Goal: Obtain resource: Download file/media

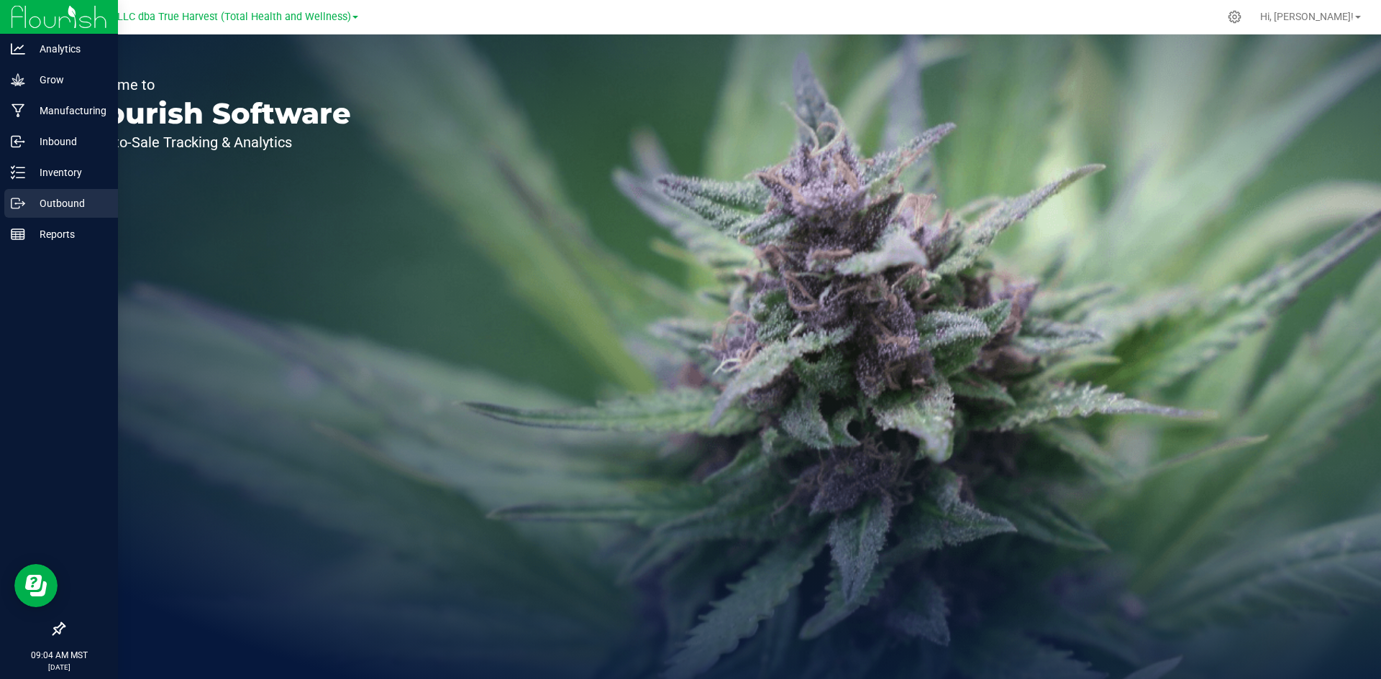
click at [12, 205] on icon at bounding box center [18, 203] width 14 height 14
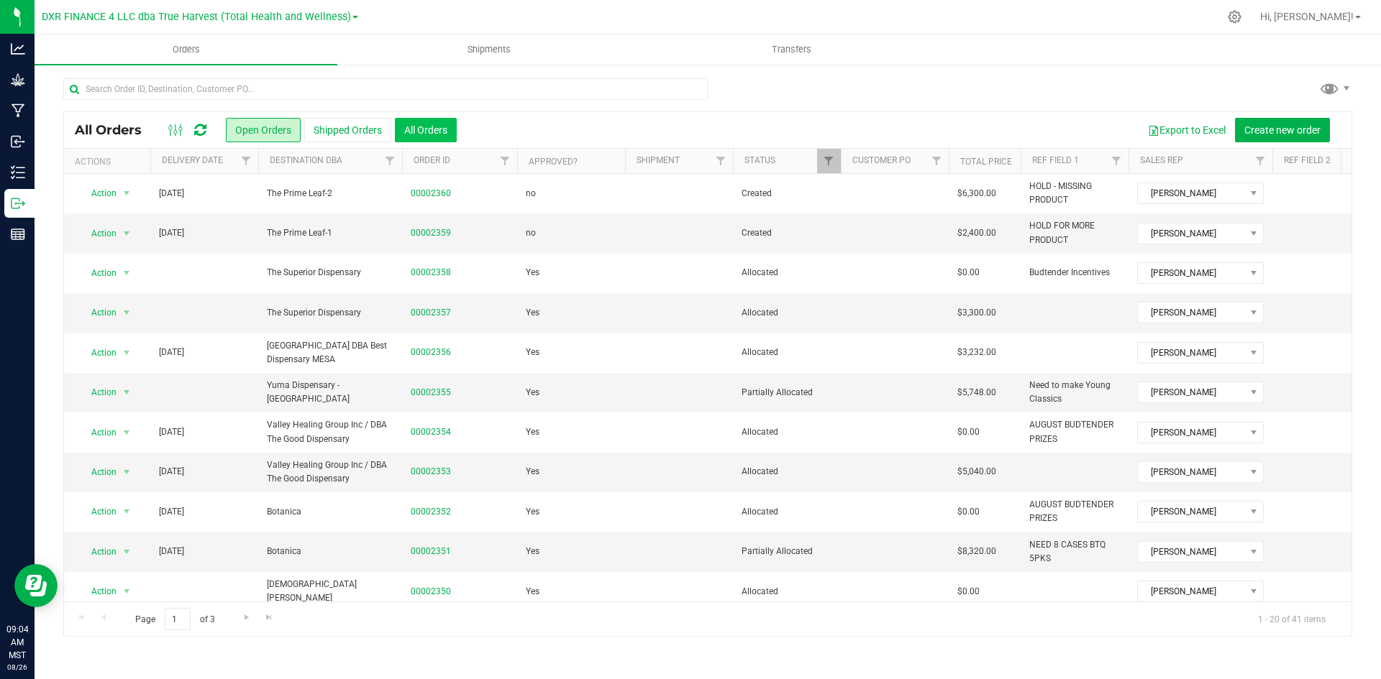
click at [416, 125] on button "All Orders" at bounding box center [426, 130] width 62 height 24
click at [242, 164] on span "Filter" at bounding box center [246, 161] width 12 height 12
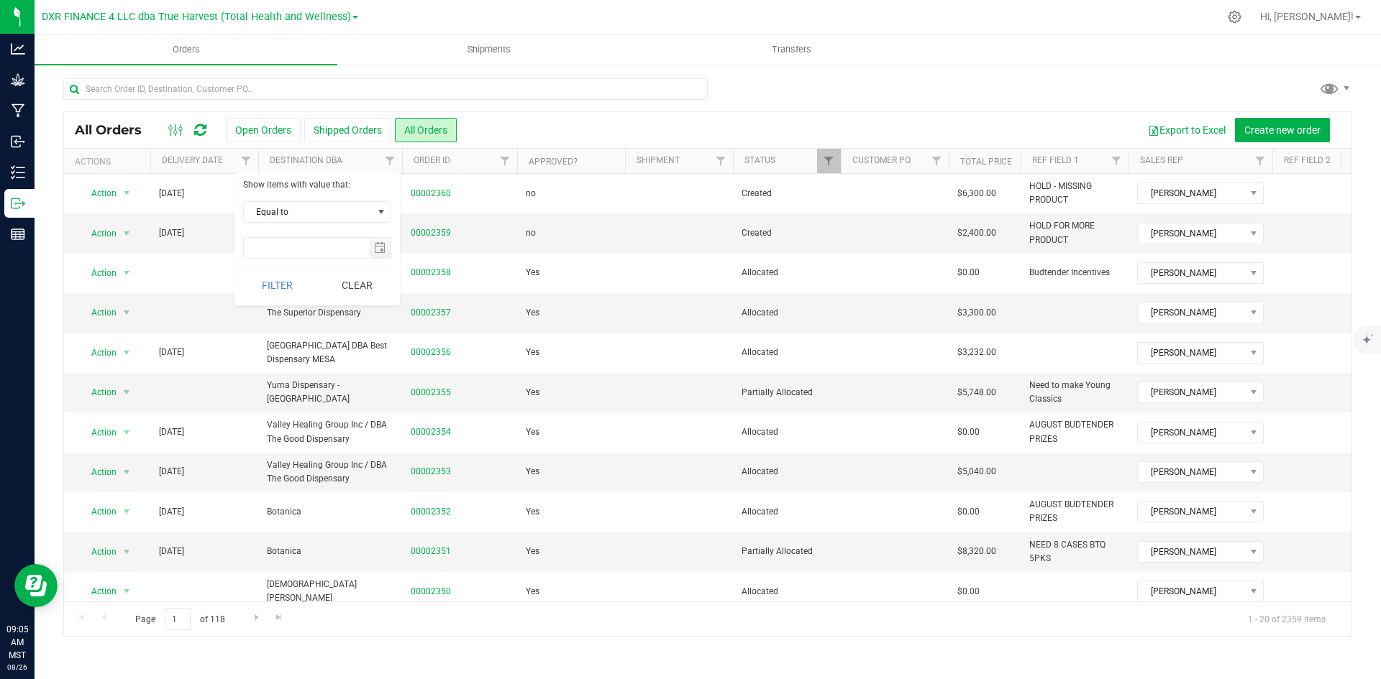
click at [321, 201] on div "Show items with value that: Equal to Equal to Is after Is before Filter Clear" at bounding box center [316, 239] width 165 height 132
click at [321, 212] on span "Equal to" at bounding box center [308, 212] width 129 height 20
click at [320, 256] on li "Is after" at bounding box center [317, 258] width 147 height 22
click at [383, 252] on span "select" at bounding box center [380, 248] width 12 height 12
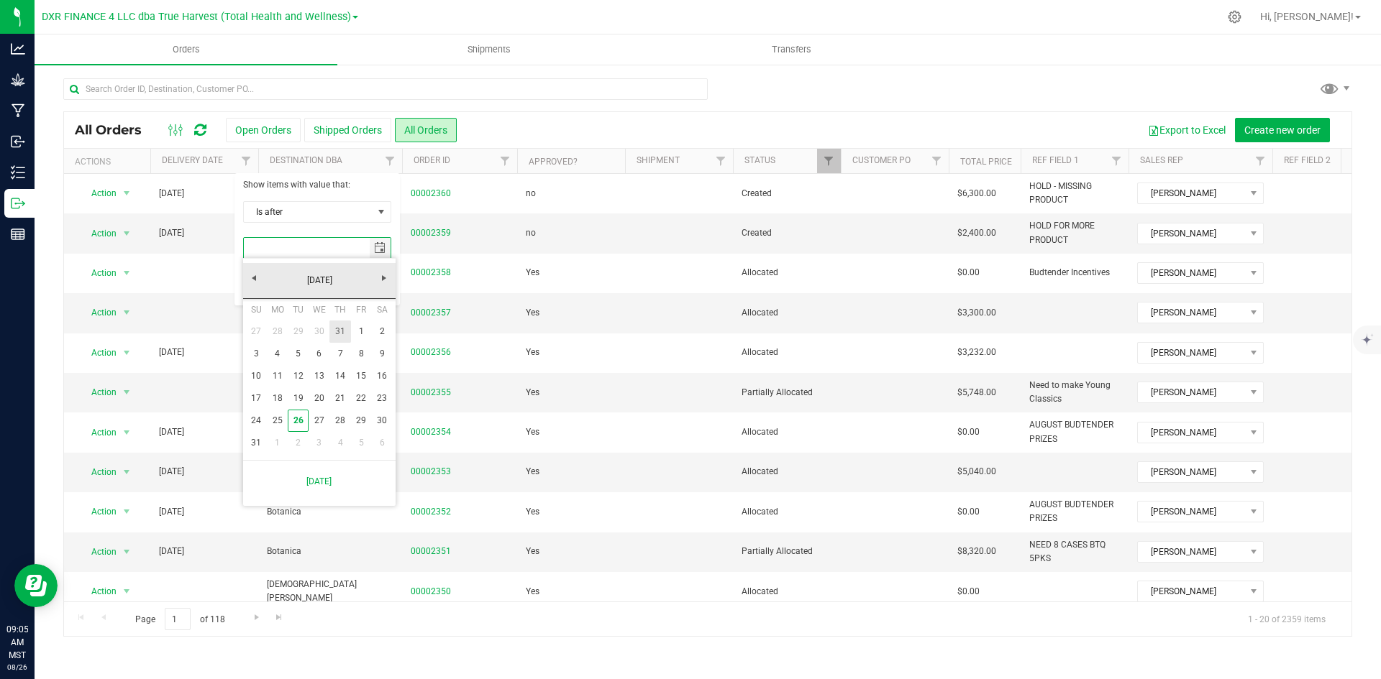
click at [347, 336] on link "31" at bounding box center [339, 332] width 21 height 22
type input "[DATE]"
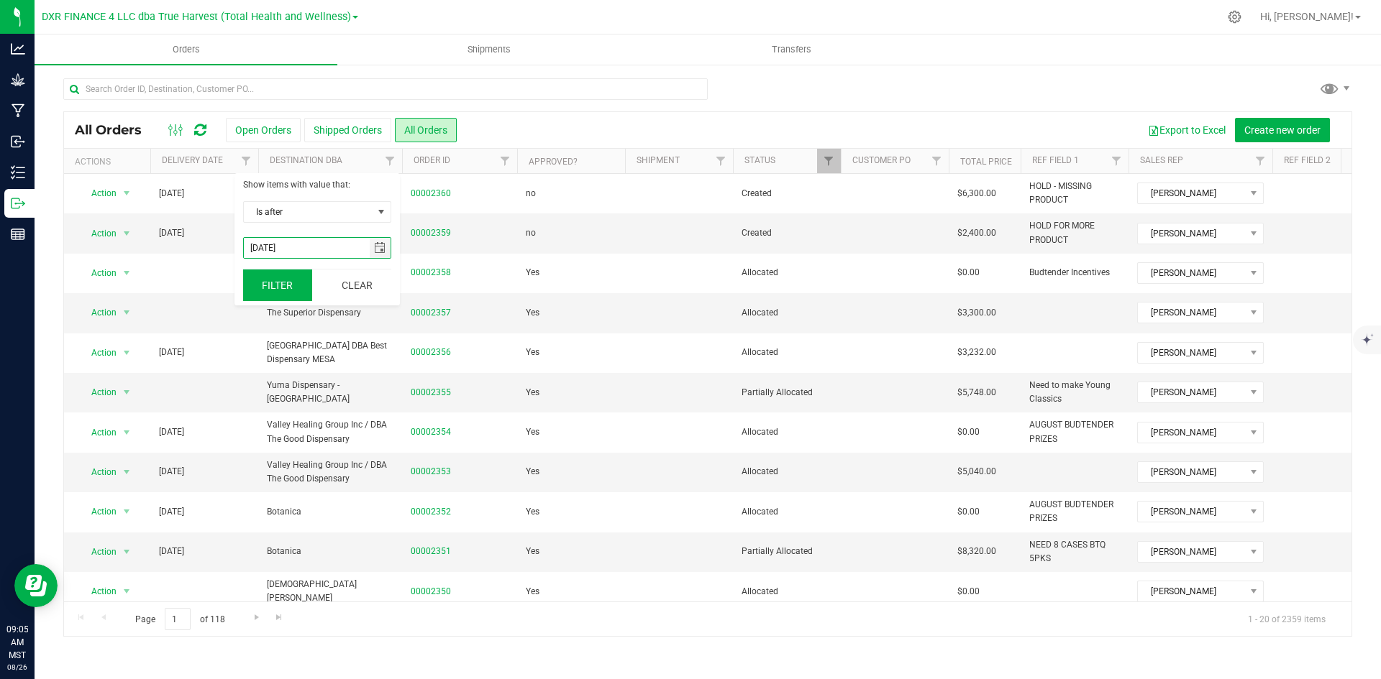
click at [280, 288] on button "Filter" at bounding box center [277, 286] width 69 height 32
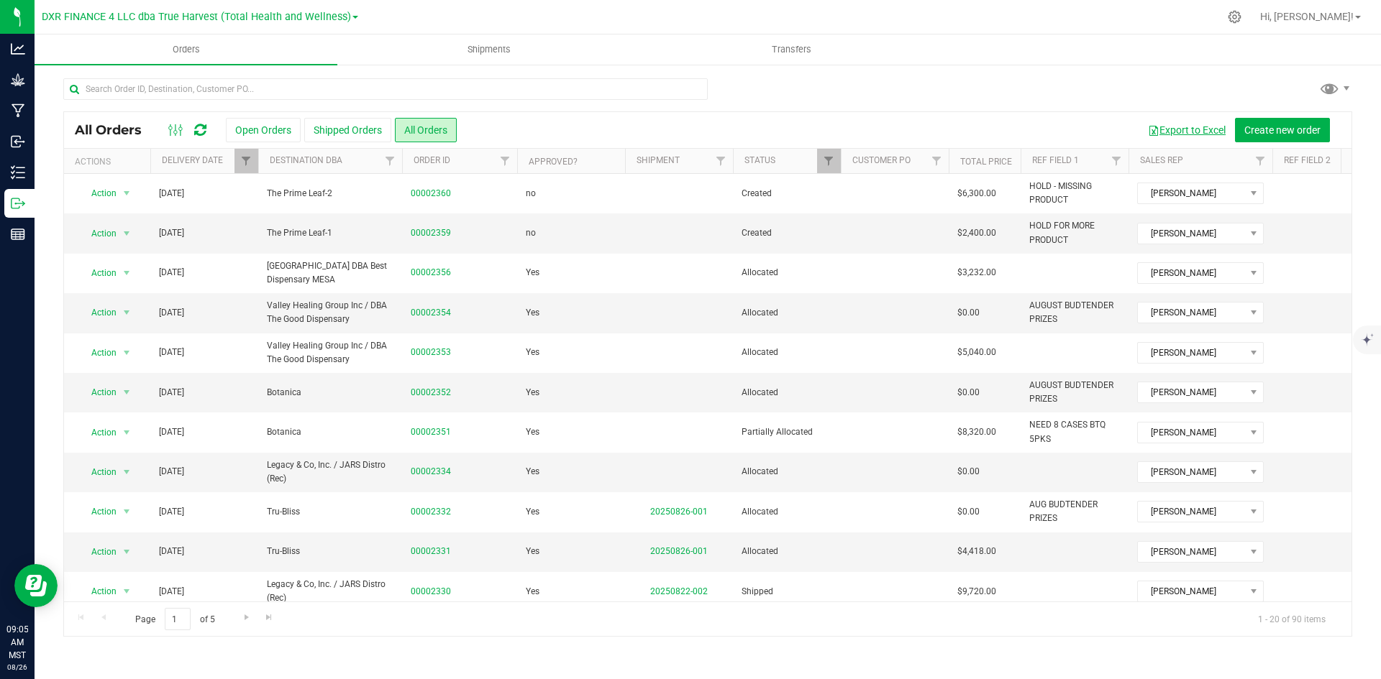
click at [1203, 125] on button "Export to Excel" at bounding box center [1186, 130] width 96 height 24
click at [262, 145] on div "All Orders Open Orders Shipped Orders All Orders Export to Excel Create new ord…" at bounding box center [707, 130] width 1287 height 36
click at [264, 134] on button "Open Orders" at bounding box center [263, 130] width 75 height 24
click at [207, 168] on th "Delivery Date" at bounding box center [204, 161] width 108 height 25
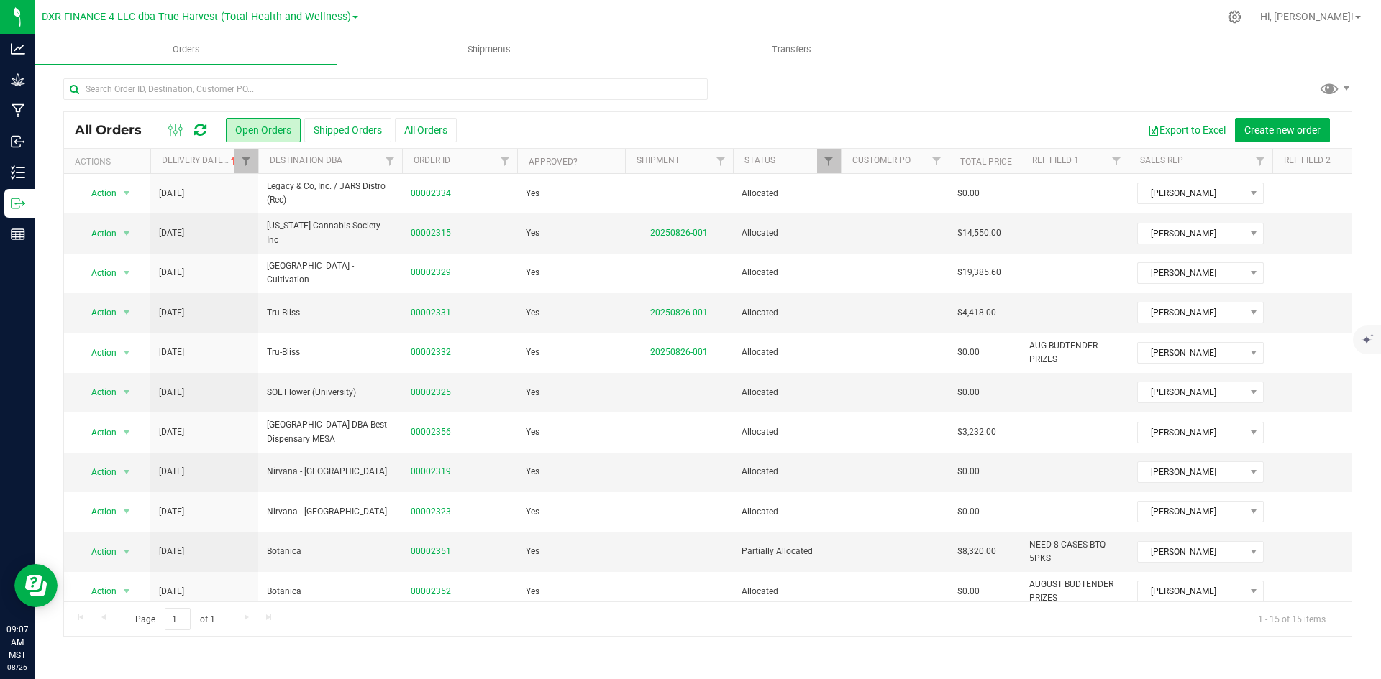
click at [207, 168] on th "Delivery Date" at bounding box center [204, 161] width 108 height 25
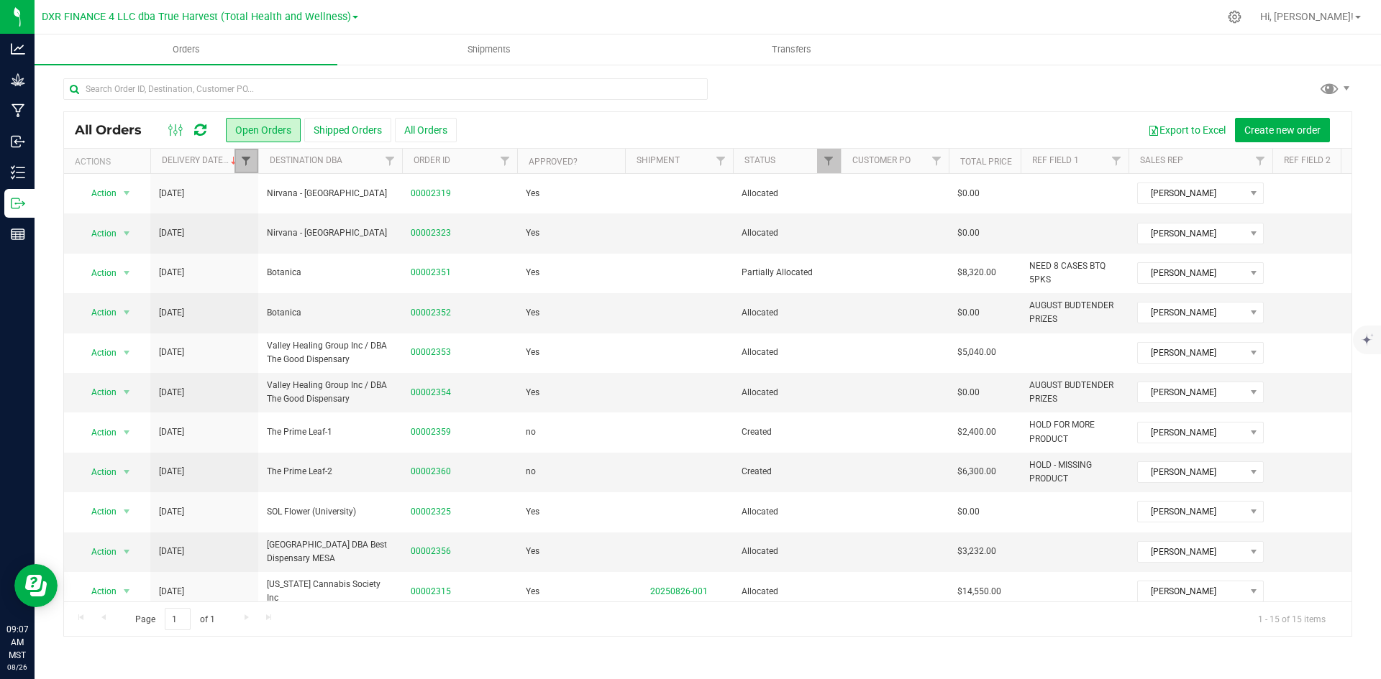
click at [244, 165] on span "Filter" at bounding box center [246, 161] width 12 height 12
click at [339, 291] on button "Clear" at bounding box center [356, 286] width 69 height 32
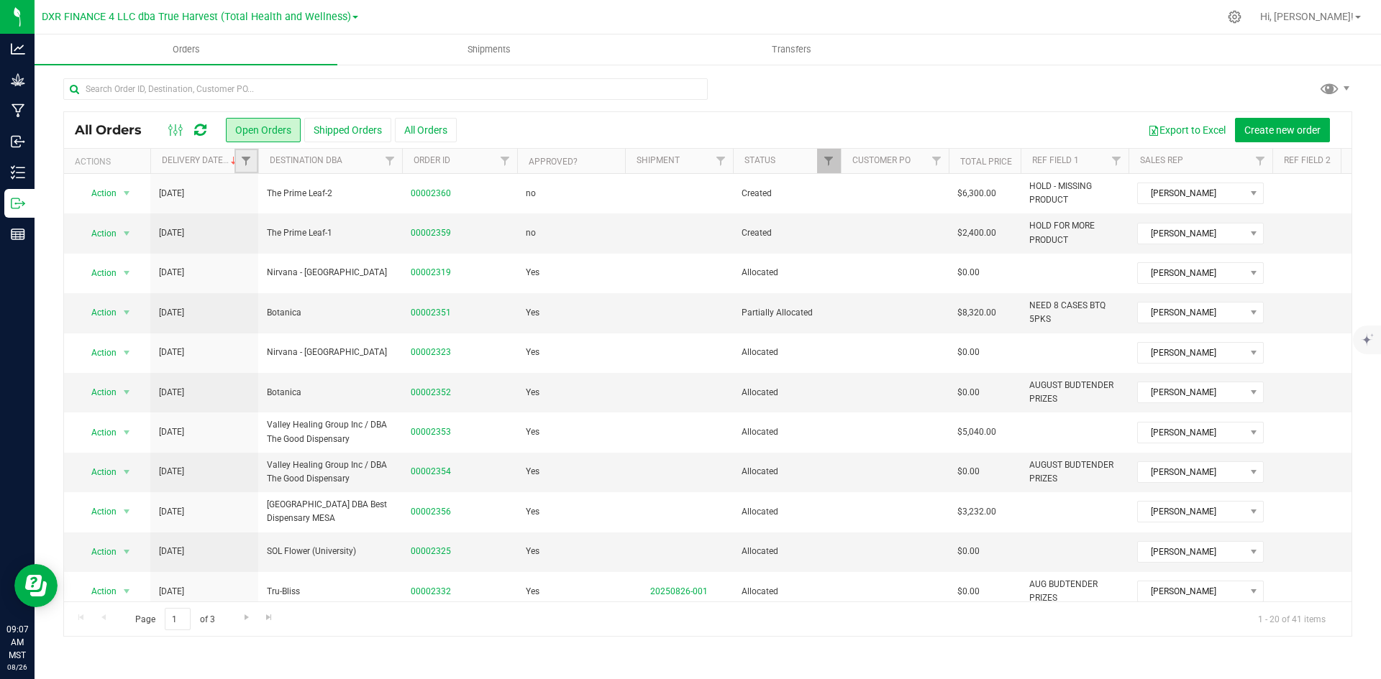
click at [234, 165] on link "Filter" at bounding box center [246, 161] width 24 height 24
click at [221, 168] on th "Delivery Date" at bounding box center [204, 161] width 108 height 25
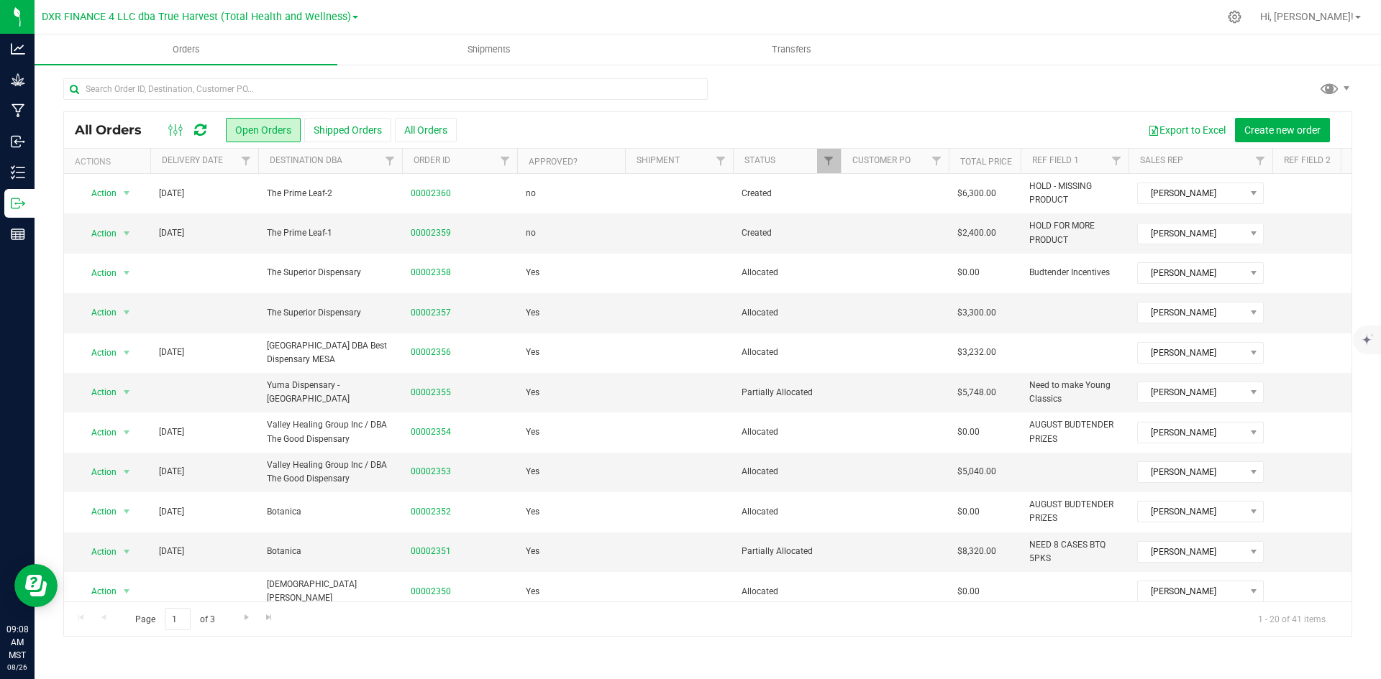
click at [221, 168] on th "Delivery Date" at bounding box center [204, 161] width 108 height 25
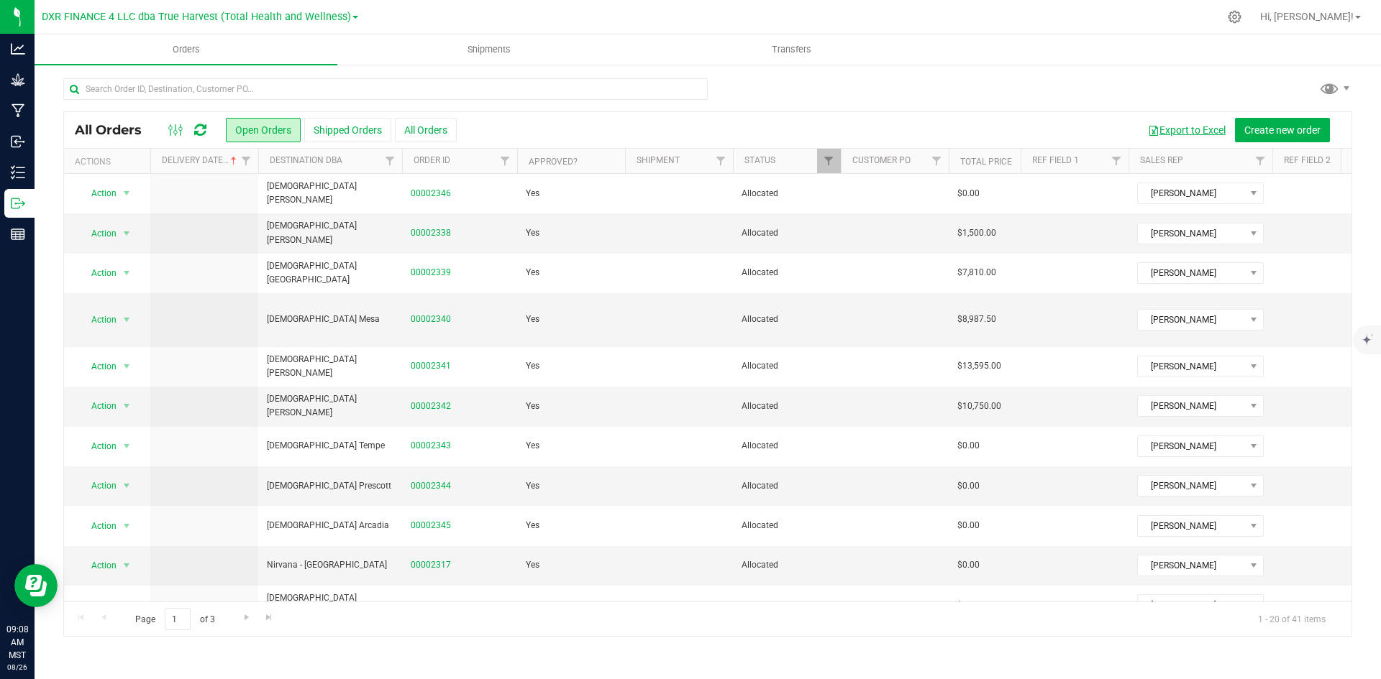
click at [1180, 129] on button "Export to Excel" at bounding box center [1186, 130] width 96 height 24
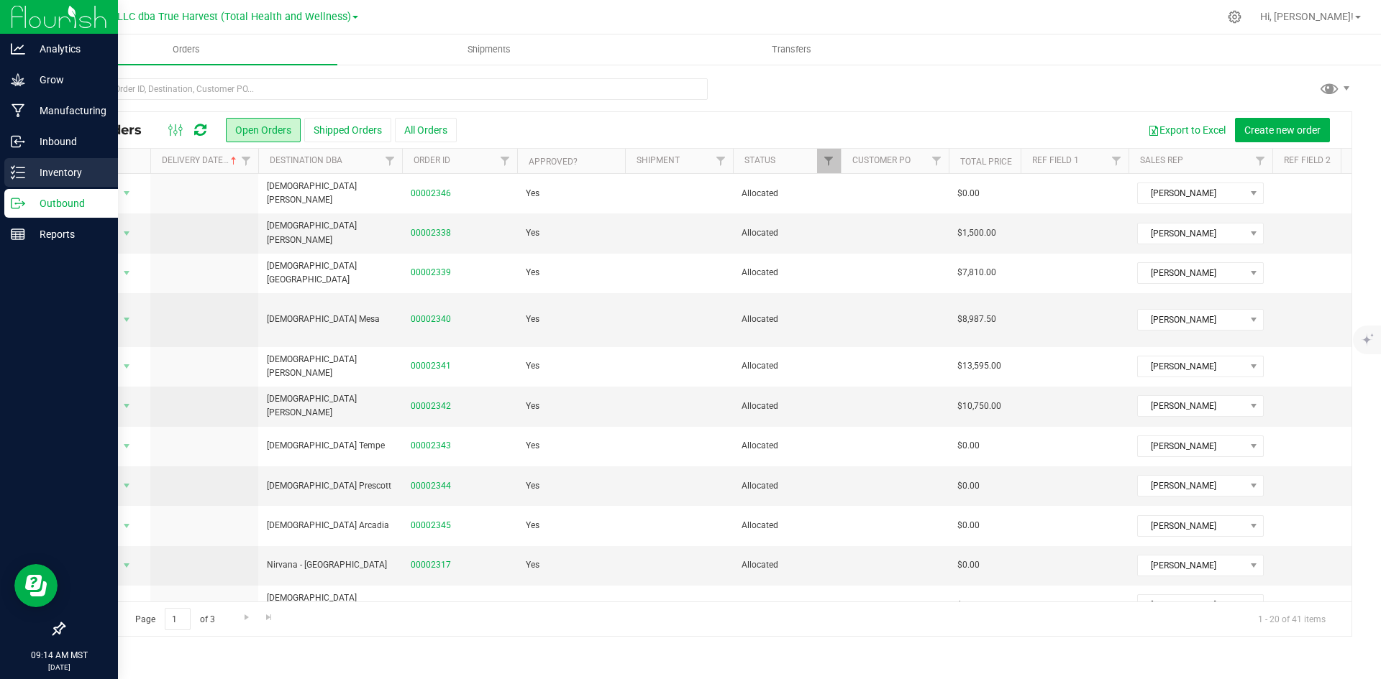
click at [7, 176] on div "Inventory" at bounding box center [61, 172] width 114 height 29
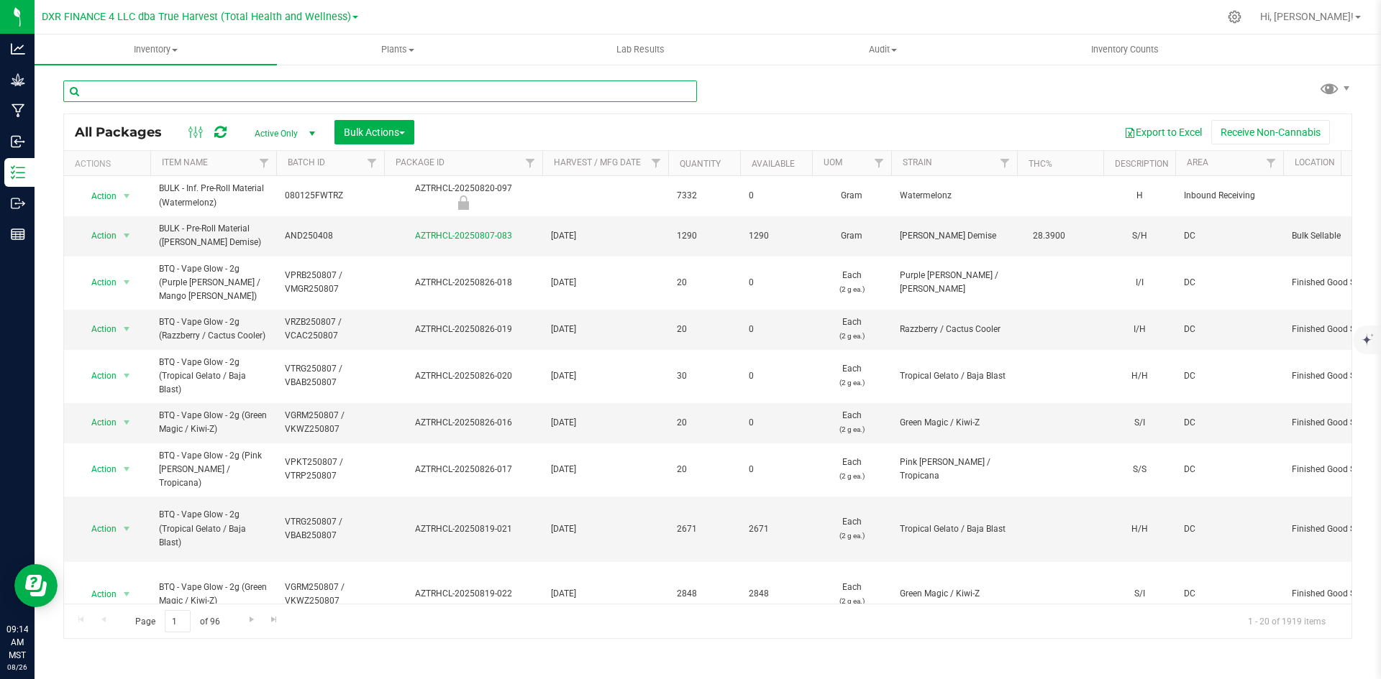
click at [301, 94] on input "text" at bounding box center [379, 92] width 633 height 22
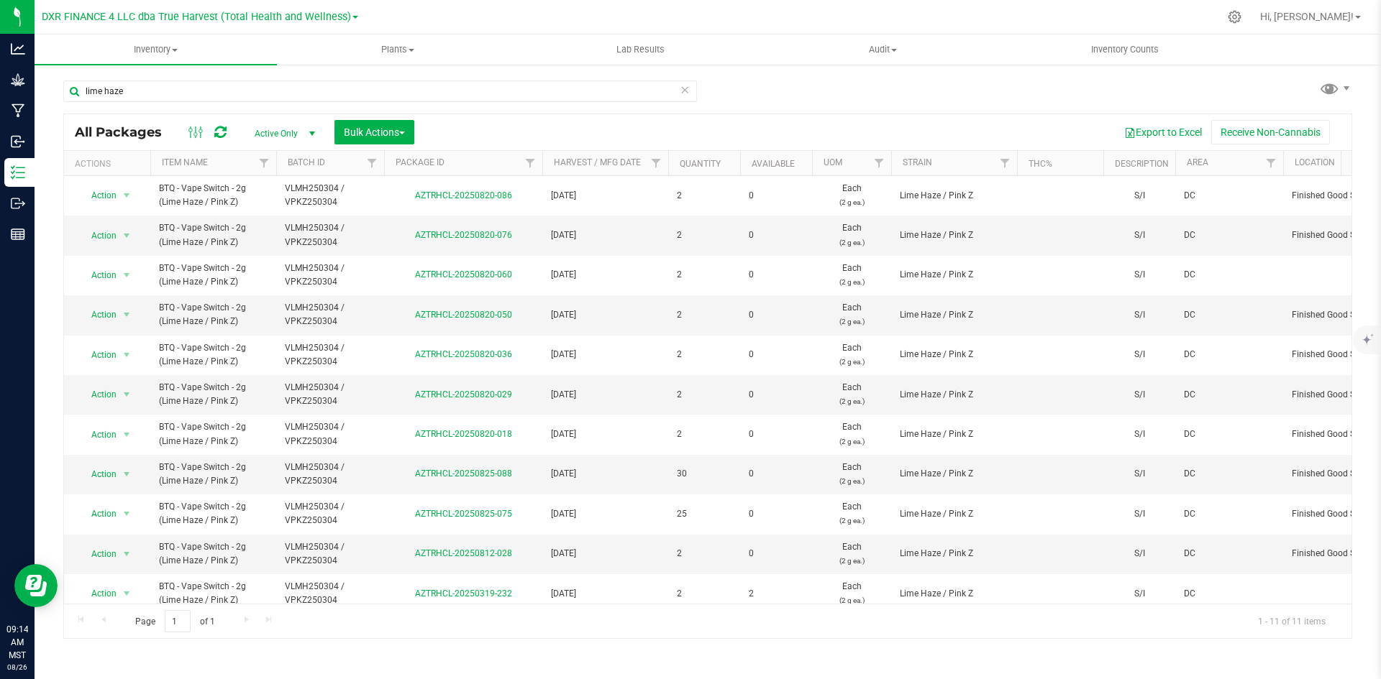
click at [807, 172] on th "Available" at bounding box center [776, 163] width 72 height 25
click at [805, 163] on span at bounding box center [806, 164] width 12 height 12
click at [805, 163] on th "Available" at bounding box center [776, 163] width 72 height 25
click at [805, 169] on span at bounding box center [806, 164] width 12 height 12
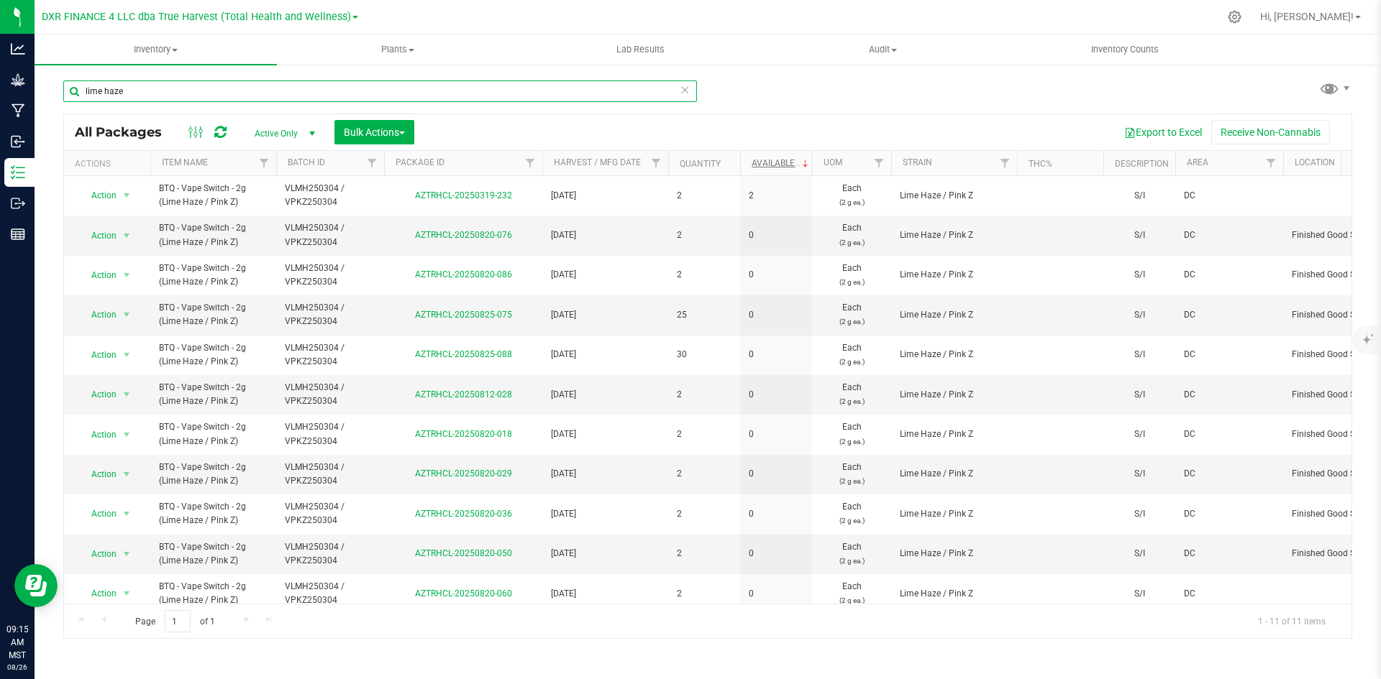
click at [413, 85] on input "lime haze" at bounding box center [379, 92] width 633 height 22
type input "BTQ - Vape Switch - 2g"
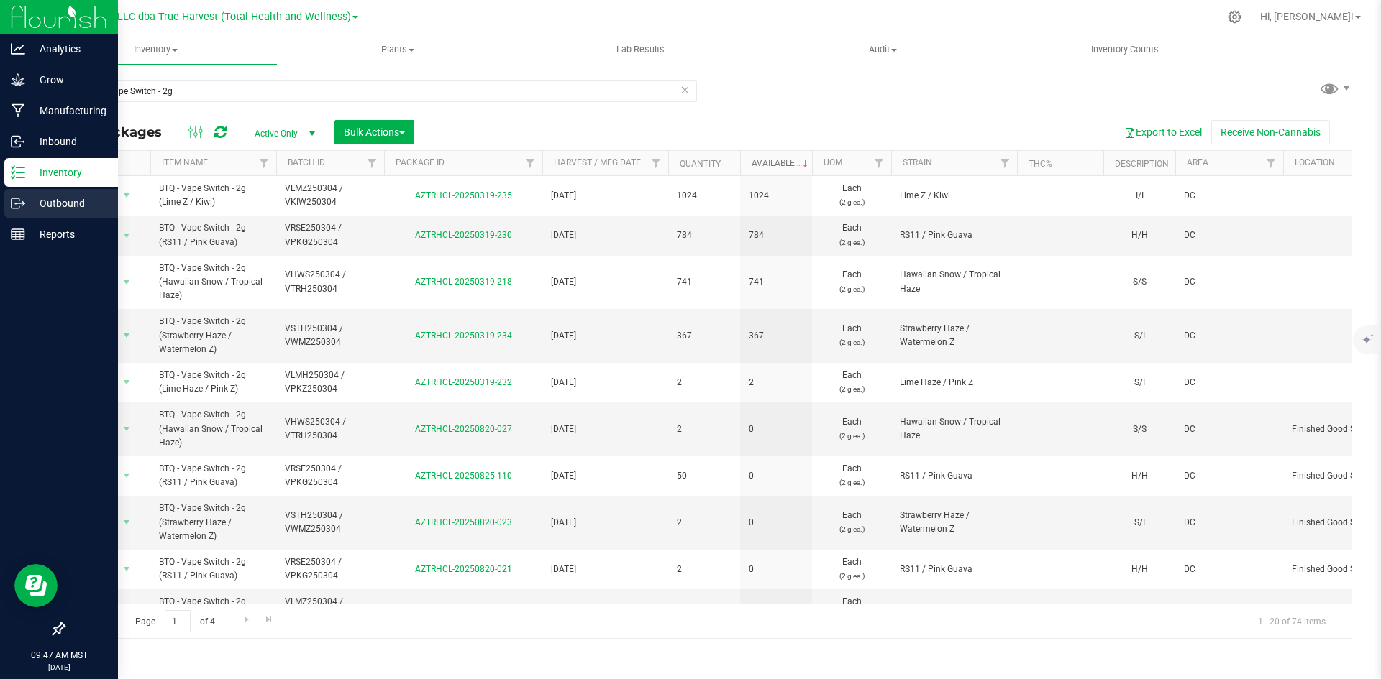
click at [27, 216] on div "Outbound" at bounding box center [61, 203] width 114 height 29
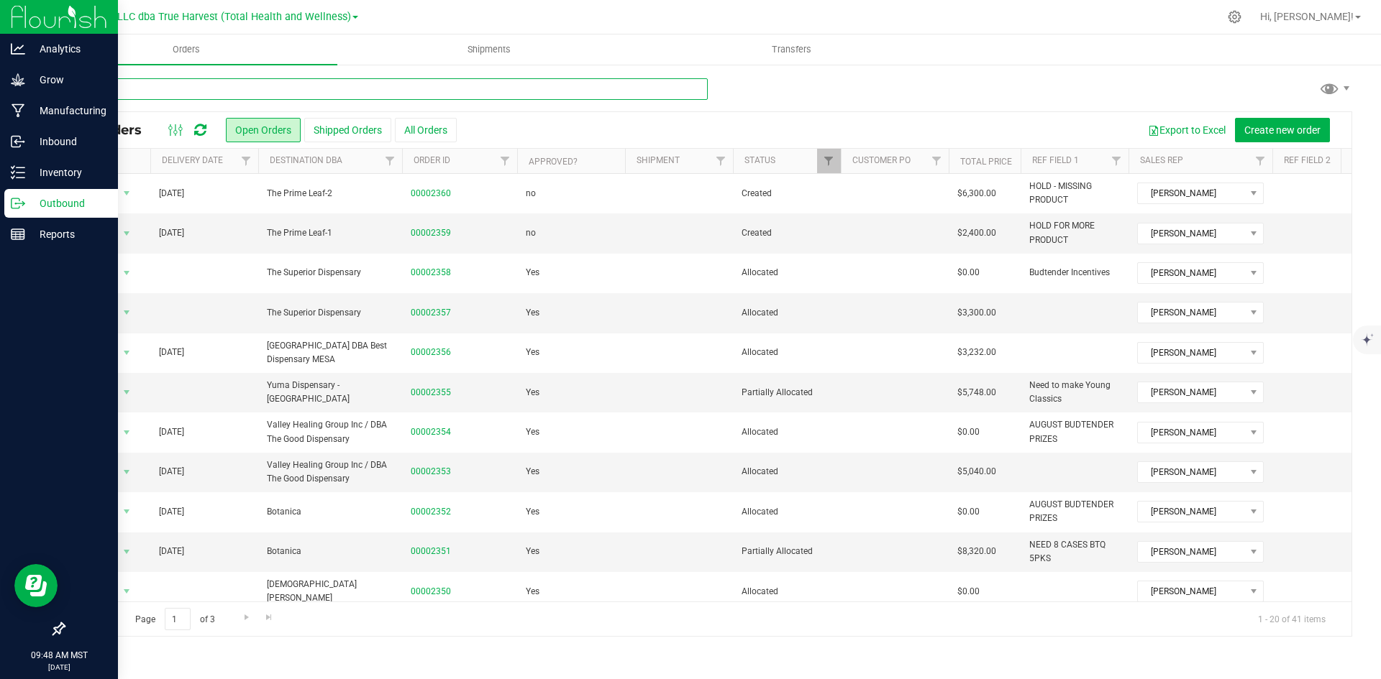
click at [277, 86] on input "text" at bounding box center [385, 89] width 644 height 22
type input "[DEMOGRAPHIC_DATA] arc"
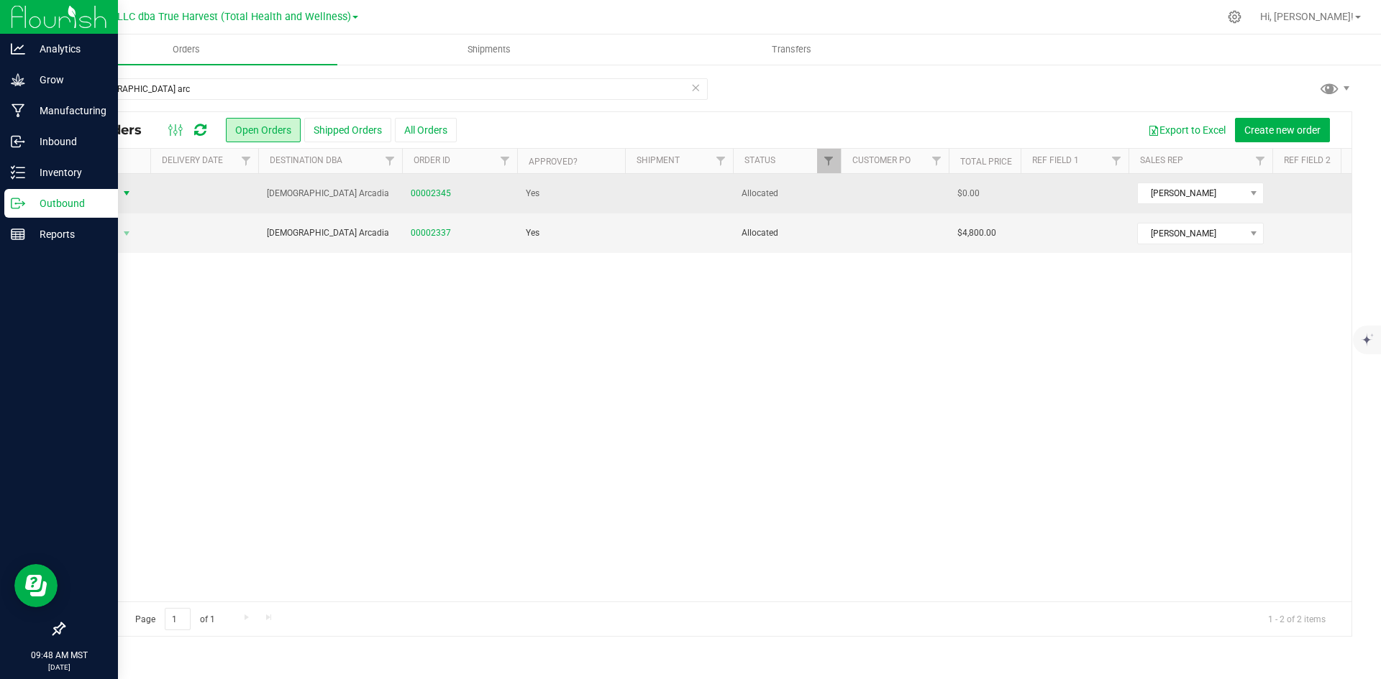
click at [113, 190] on span "Action" at bounding box center [97, 193] width 39 height 20
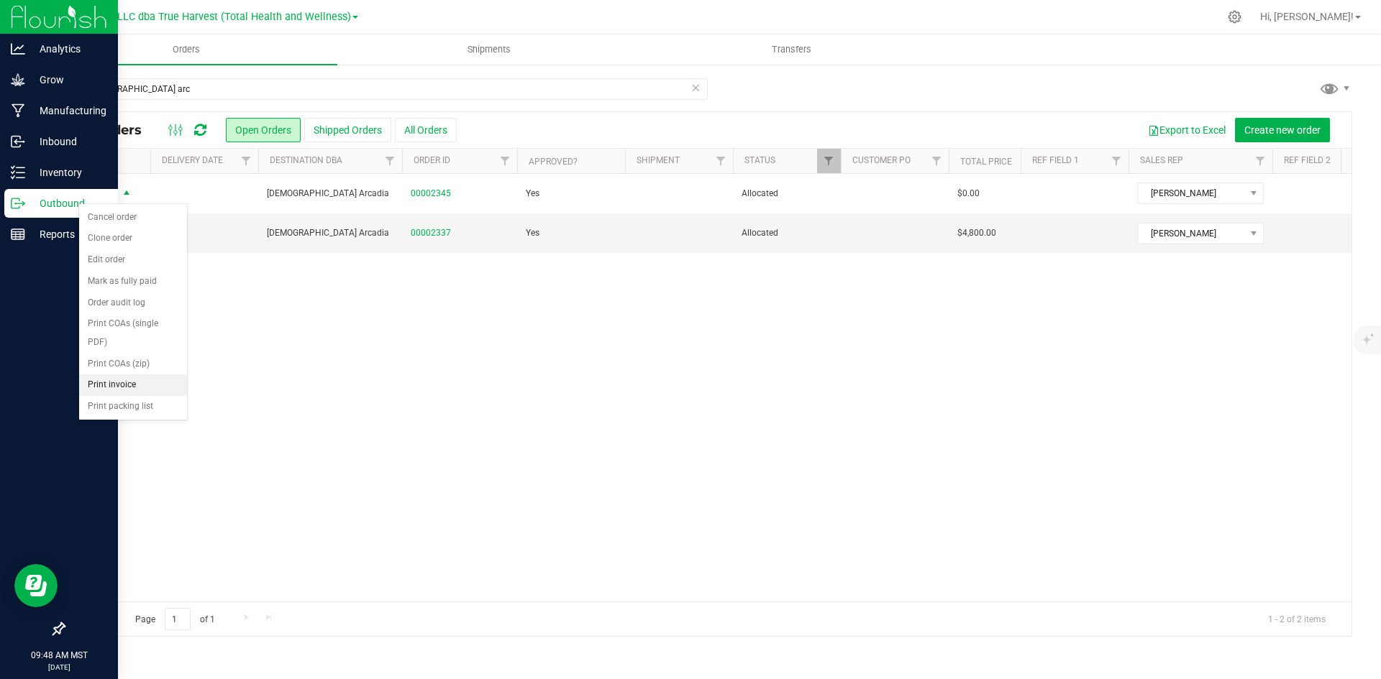
click at [116, 378] on li "Print invoice" at bounding box center [133, 386] width 108 height 22
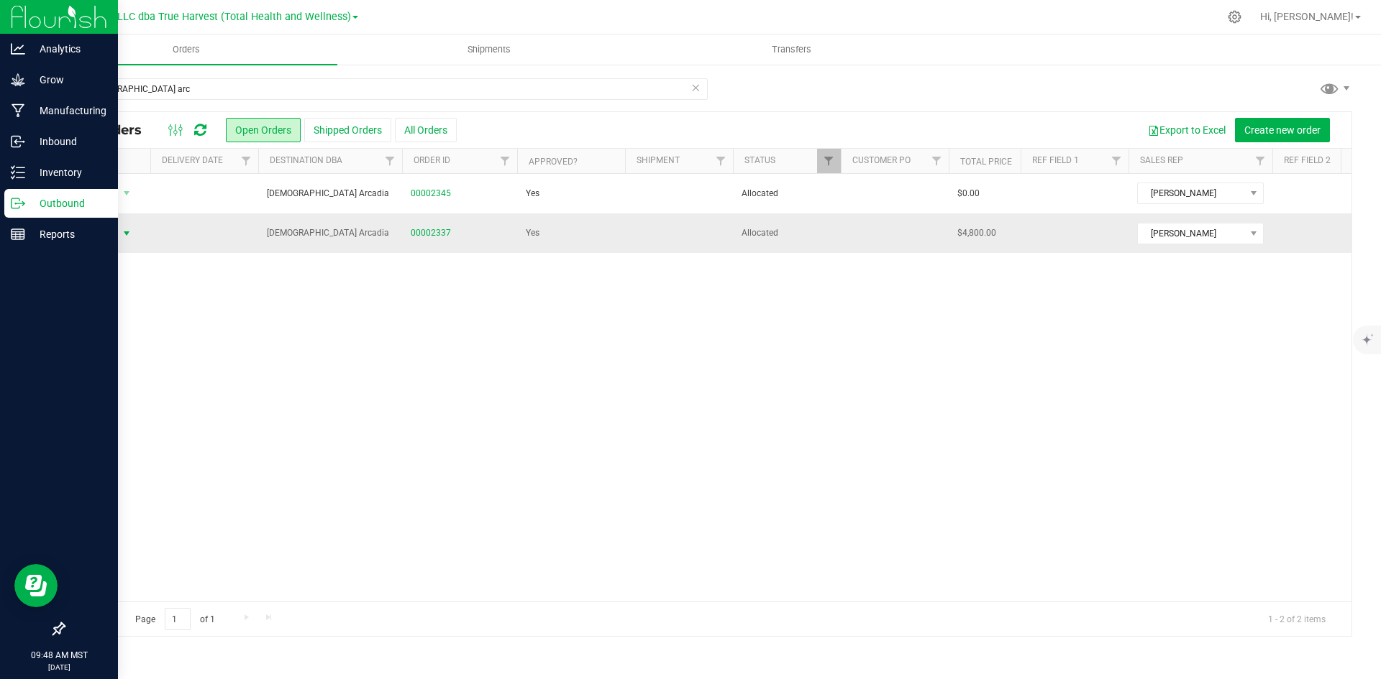
click at [120, 241] on span "select" at bounding box center [127, 234] width 18 height 20
click at [107, 230] on span "Action" at bounding box center [97, 234] width 39 height 20
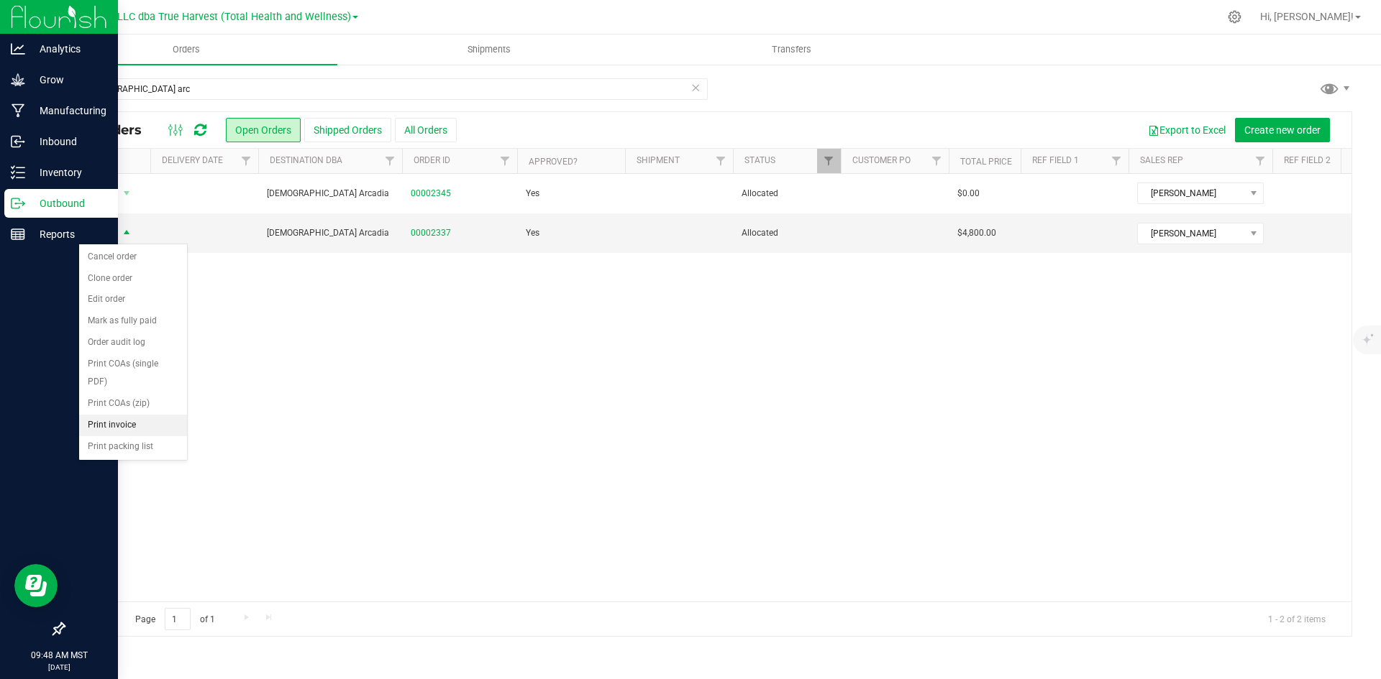
click at [98, 421] on li "Print invoice" at bounding box center [133, 426] width 108 height 22
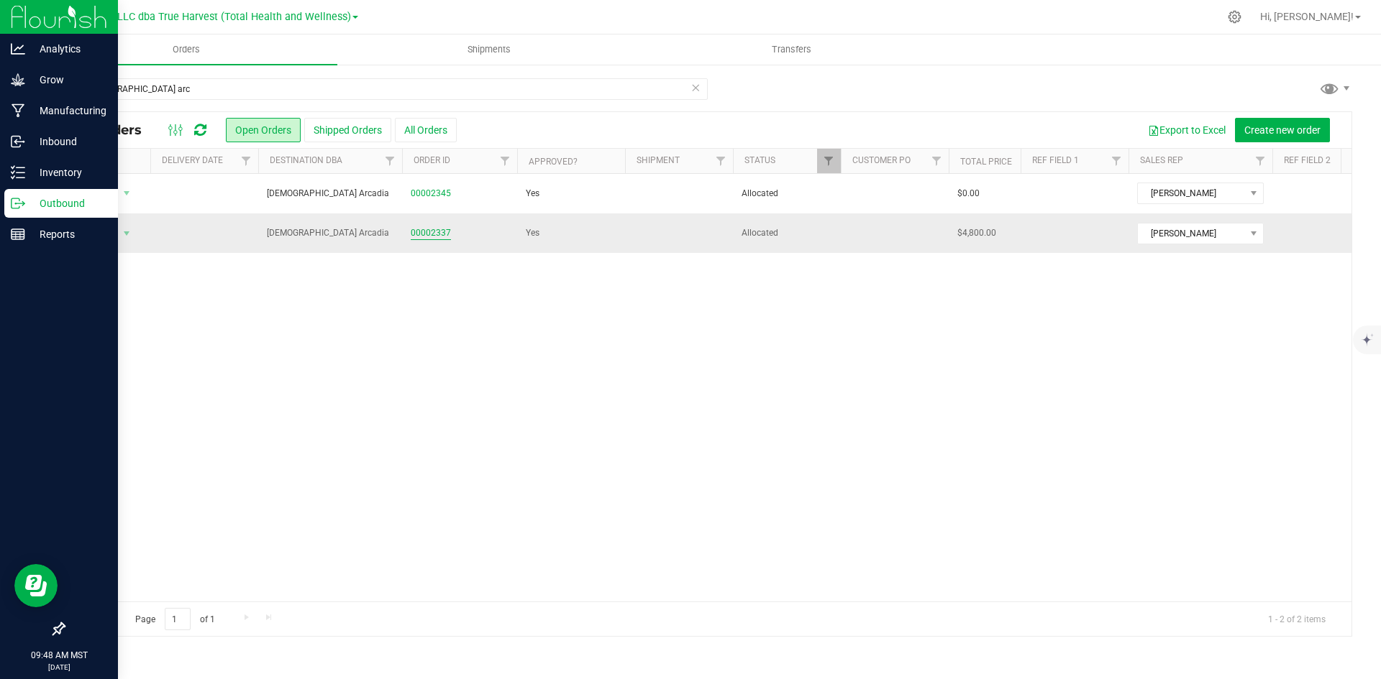
click at [433, 232] on link "00002337" at bounding box center [431, 233] width 40 height 14
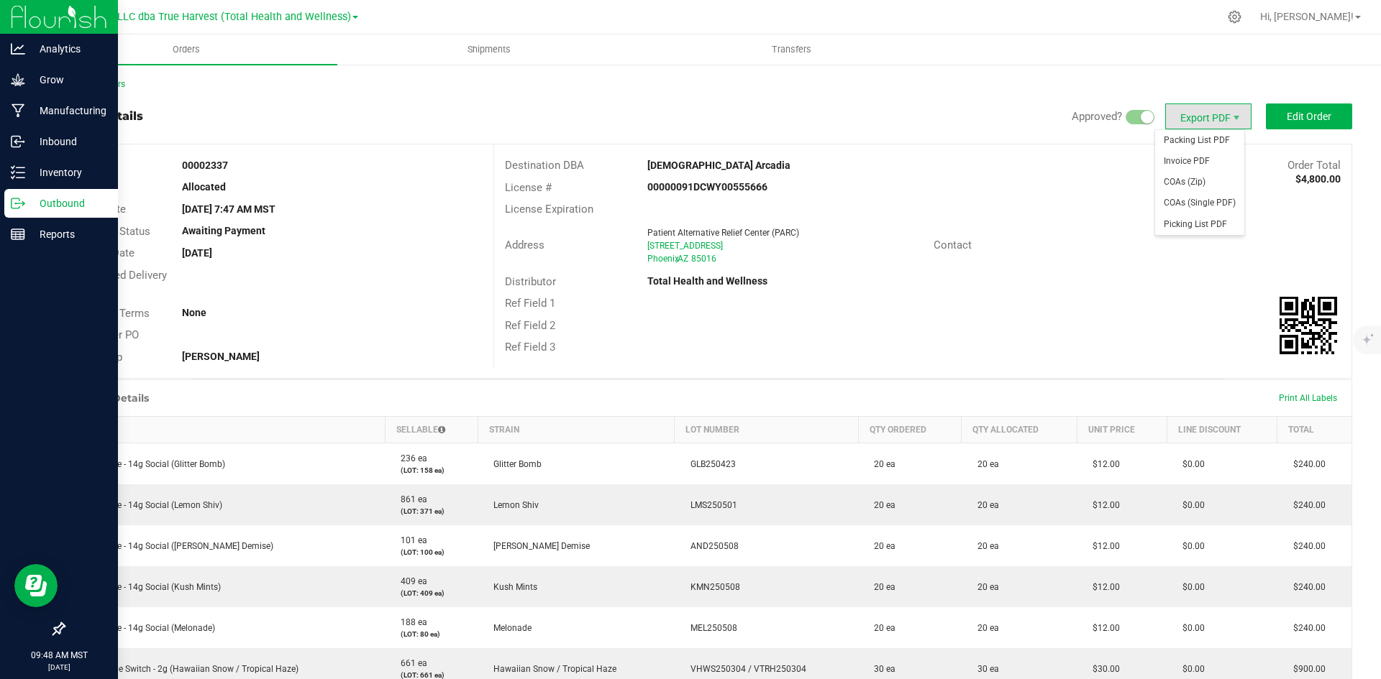
click at [1194, 109] on span "Export PDF" at bounding box center [1208, 117] width 86 height 26
click at [1189, 173] on span "COAs (Zip)" at bounding box center [1199, 182] width 89 height 21
click at [101, 88] on link "Back to Orders" at bounding box center [94, 84] width 62 height 10
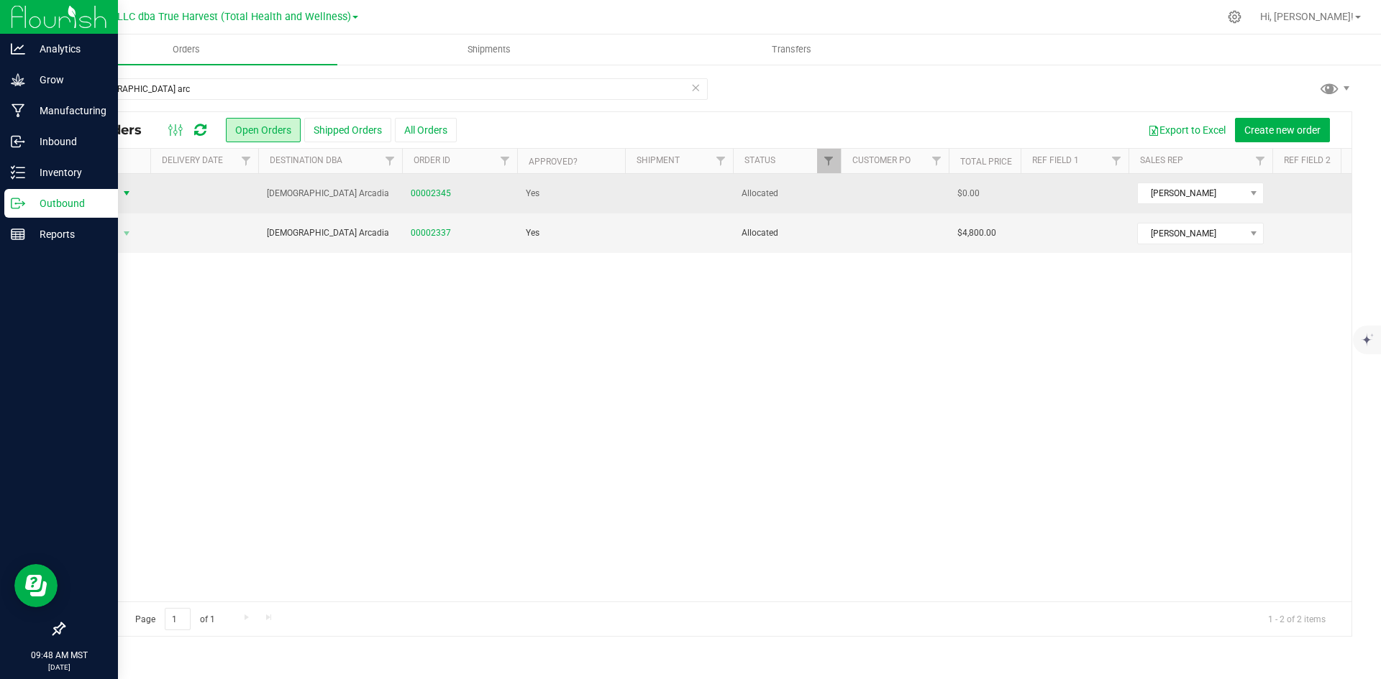
click at [114, 191] on span "Action" at bounding box center [97, 193] width 39 height 20
click at [431, 190] on link "00002345" at bounding box center [431, 194] width 40 height 14
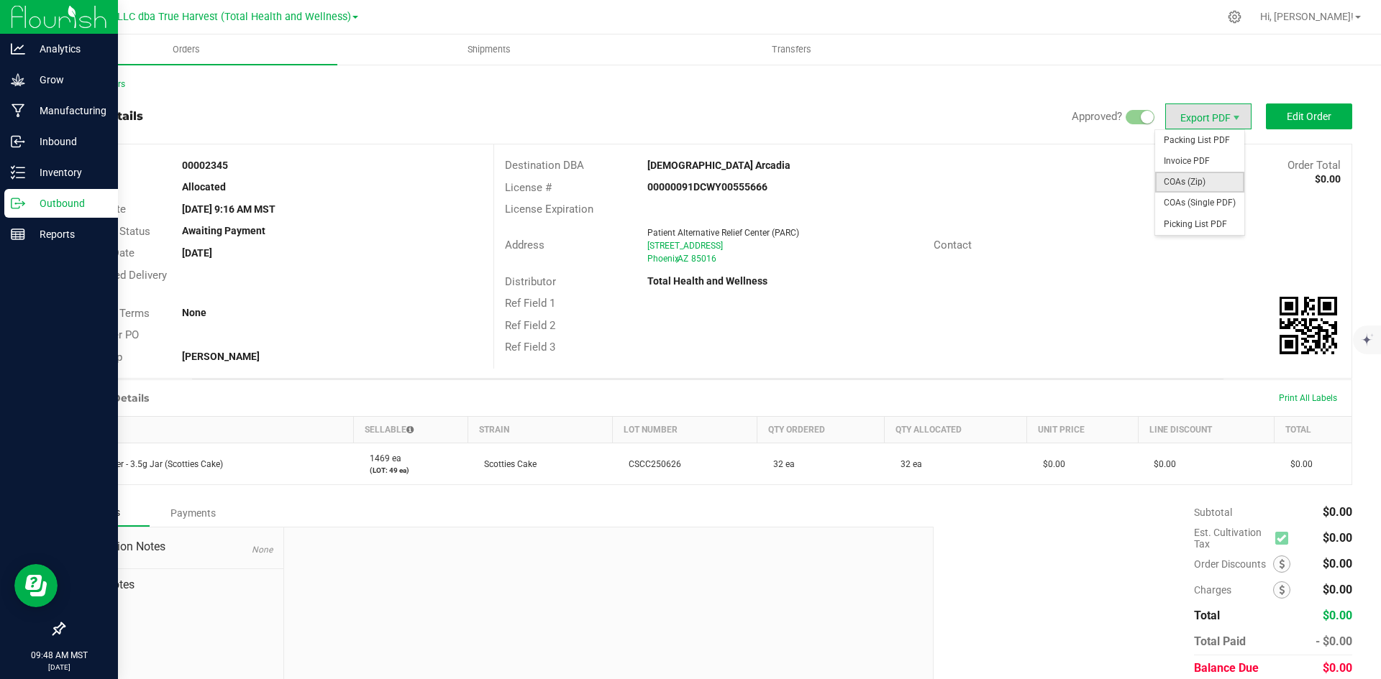
click at [1185, 180] on span "COAs (Zip)" at bounding box center [1199, 182] width 89 height 21
click at [101, 80] on link "Back to Orders" at bounding box center [94, 84] width 62 height 10
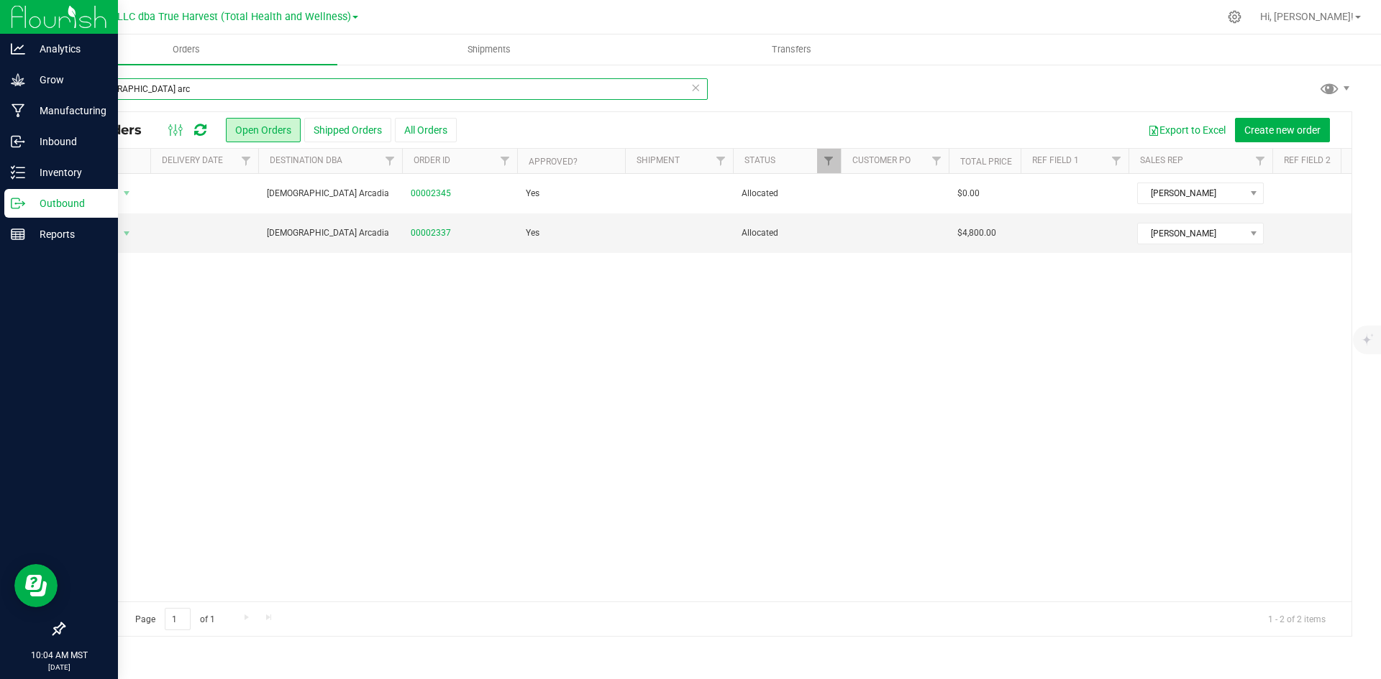
click at [346, 96] on input "[DEMOGRAPHIC_DATA] arc" at bounding box center [385, 89] width 644 height 22
type input "zenleaf mesa"
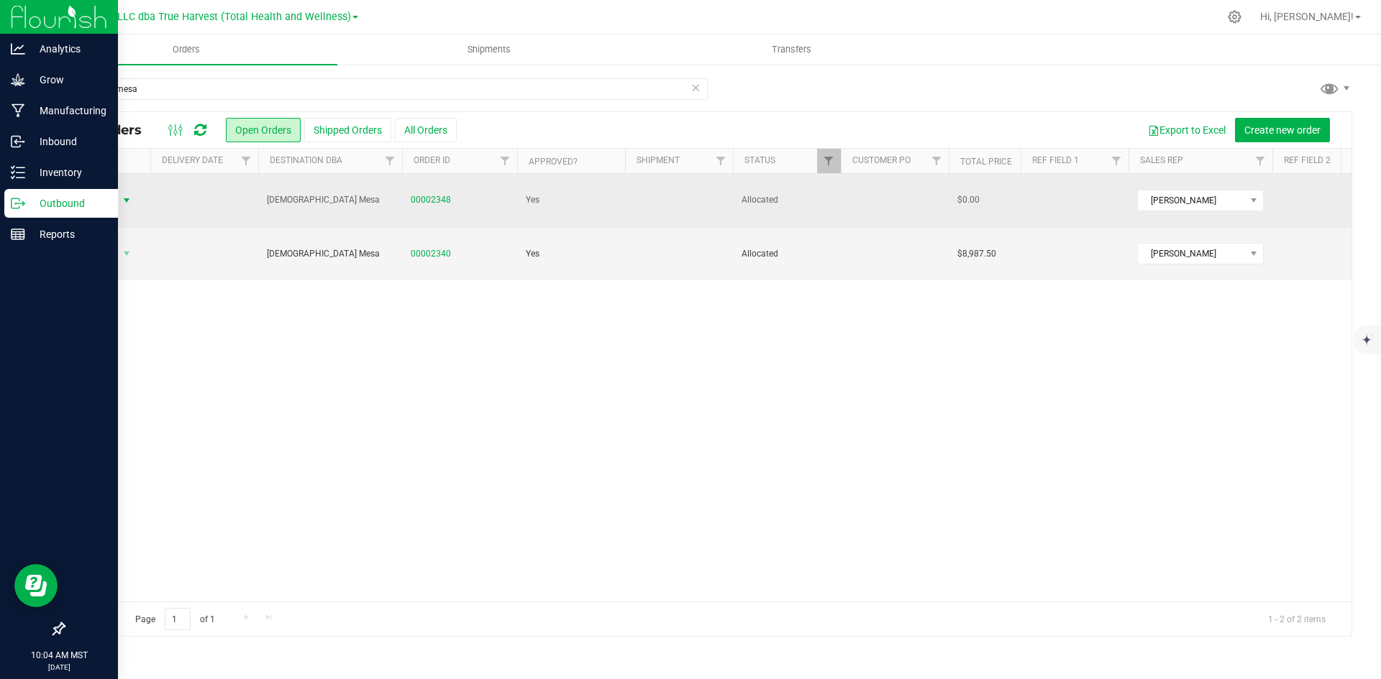
click at [95, 191] on span "Action" at bounding box center [97, 201] width 39 height 20
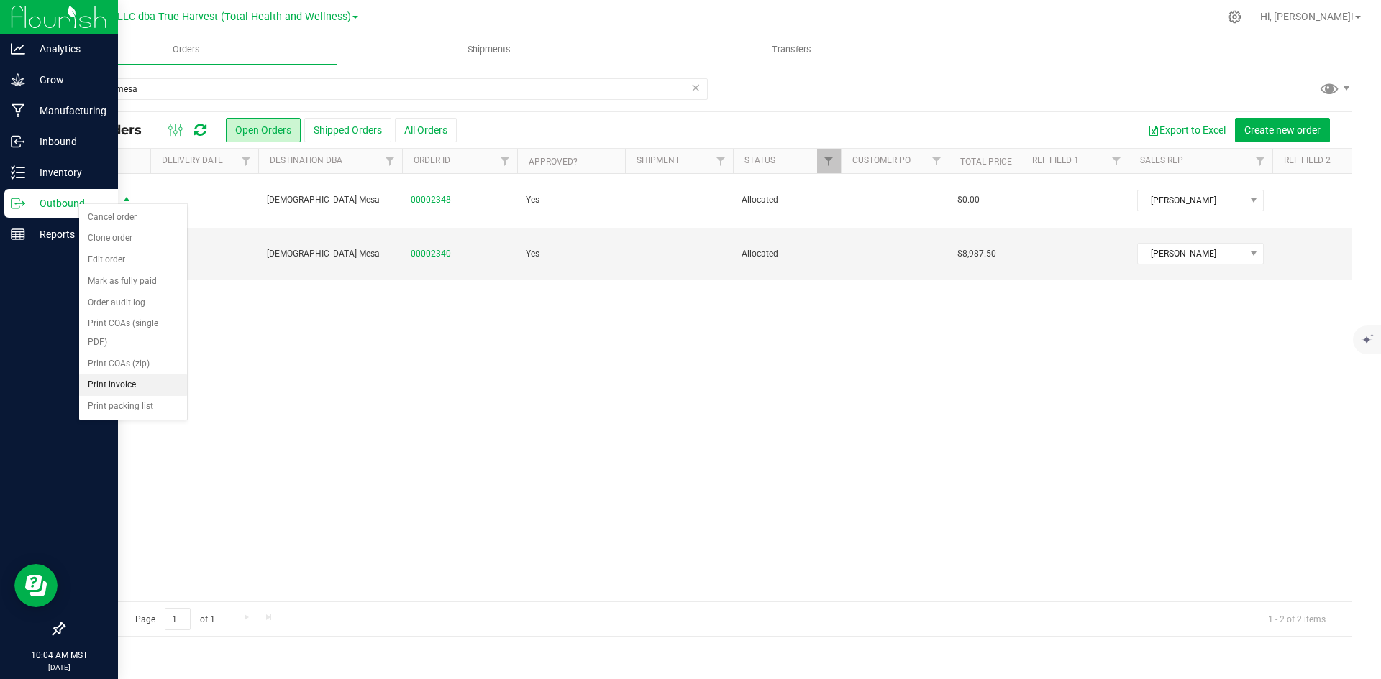
click at [145, 380] on li "Print invoice" at bounding box center [133, 386] width 108 height 22
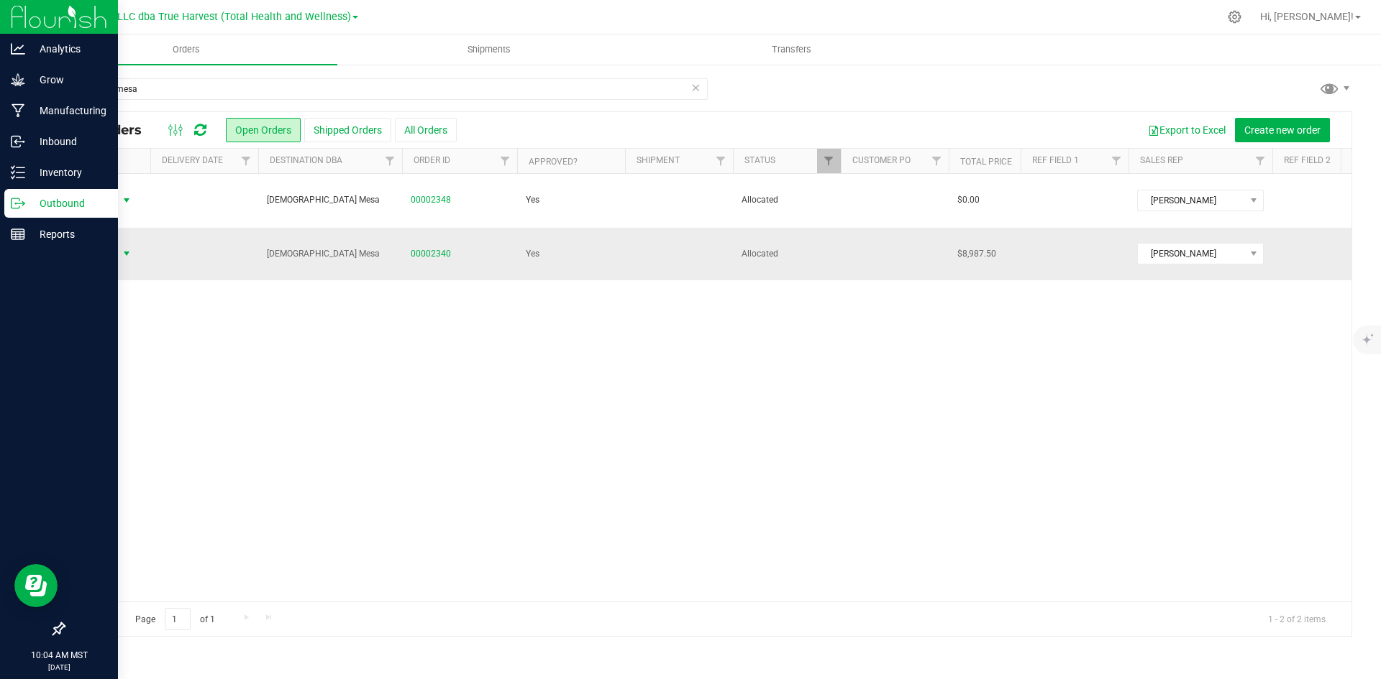
click at [122, 248] on span "select" at bounding box center [127, 254] width 12 height 12
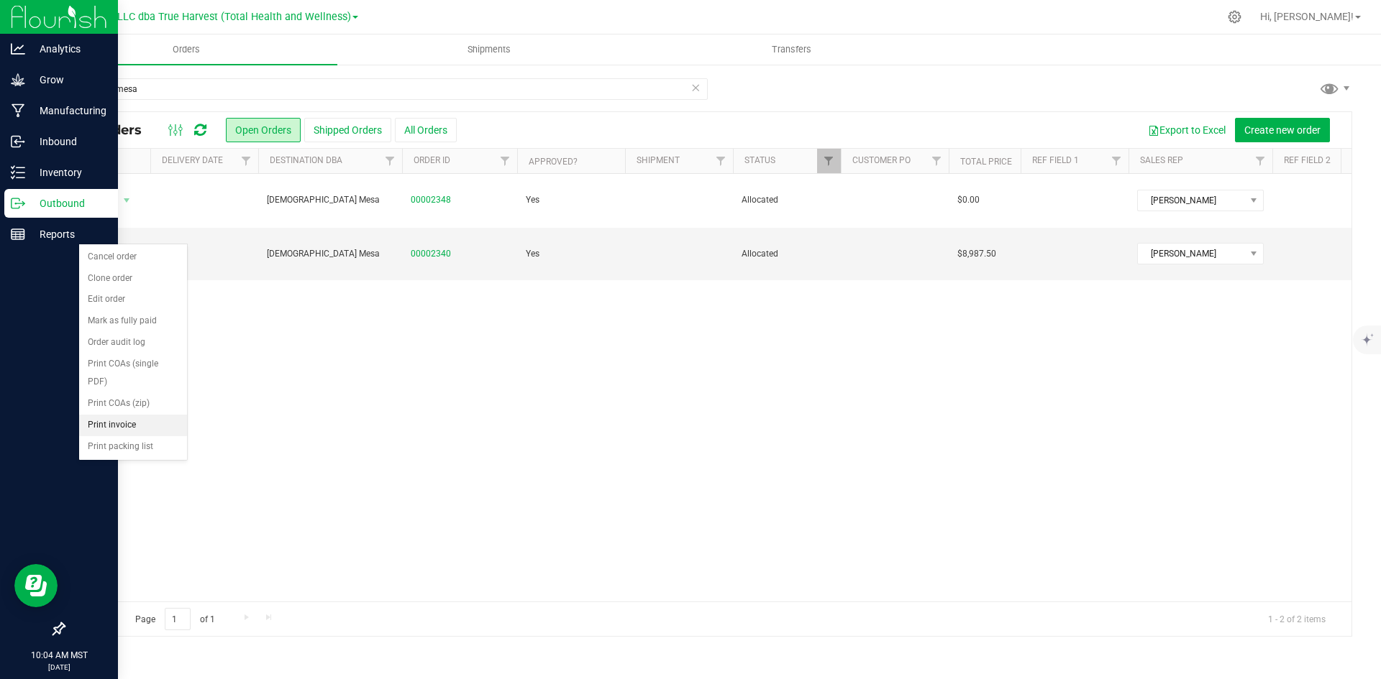
click at [156, 416] on li "Print invoice" at bounding box center [133, 426] width 108 height 22
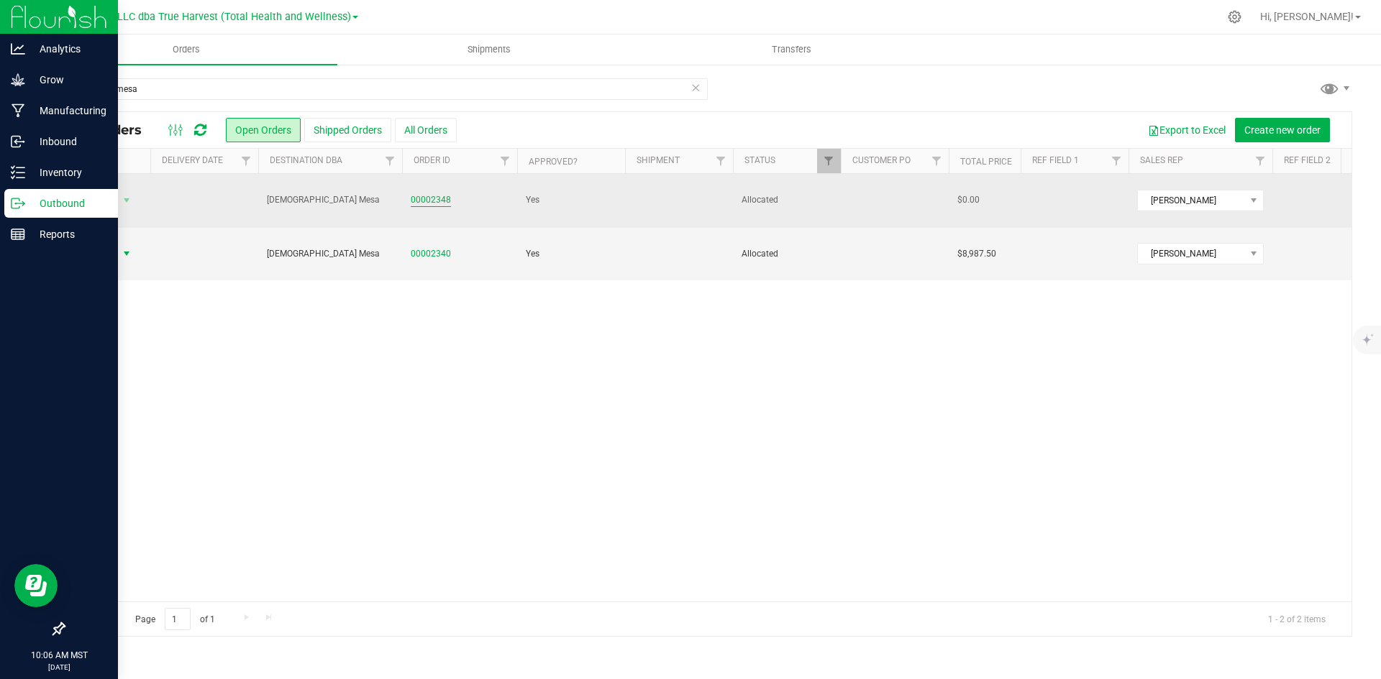
click at [434, 197] on link "00002348" at bounding box center [431, 200] width 40 height 14
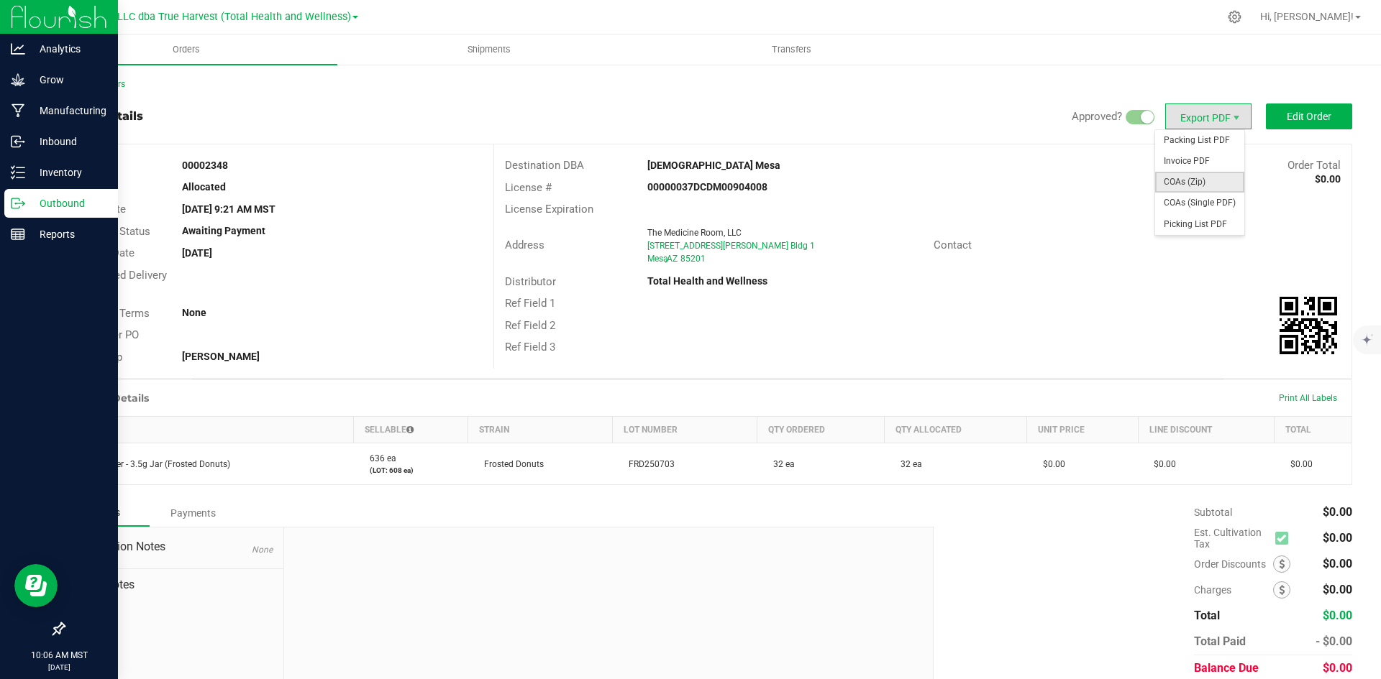
click at [1197, 185] on span "COAs (Zip)" at bounding box center [1199, 182] width 89 height 21
click at [88, 76] on div "Back to Orders Order details Approved? Export PDF Edit Order Order # 00002348 S…" at bounding box center [708, 399] width 1346 height 672
click at [89, 81] on link "Back to Orders" at bounding box center [94, 84] width 62 height 10
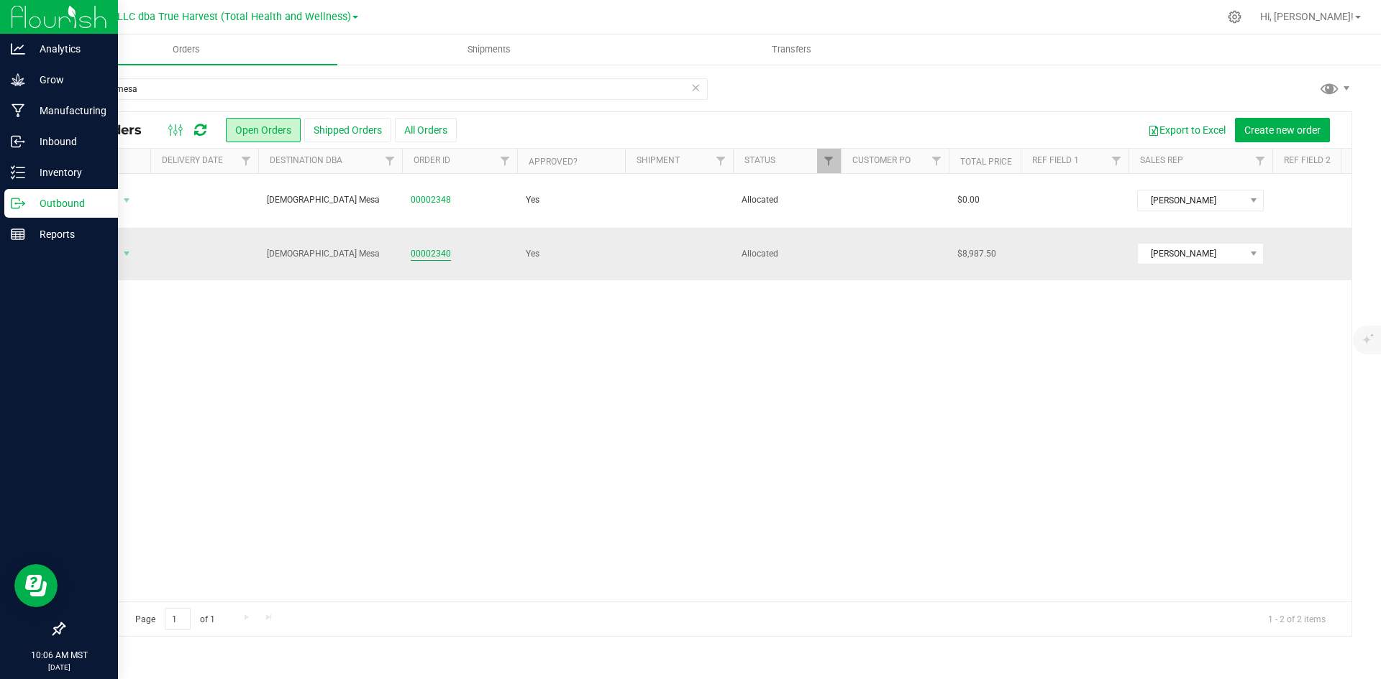
click at [435, 247] on link "00002340" at bounding box center [431, 254] width 40 height 14
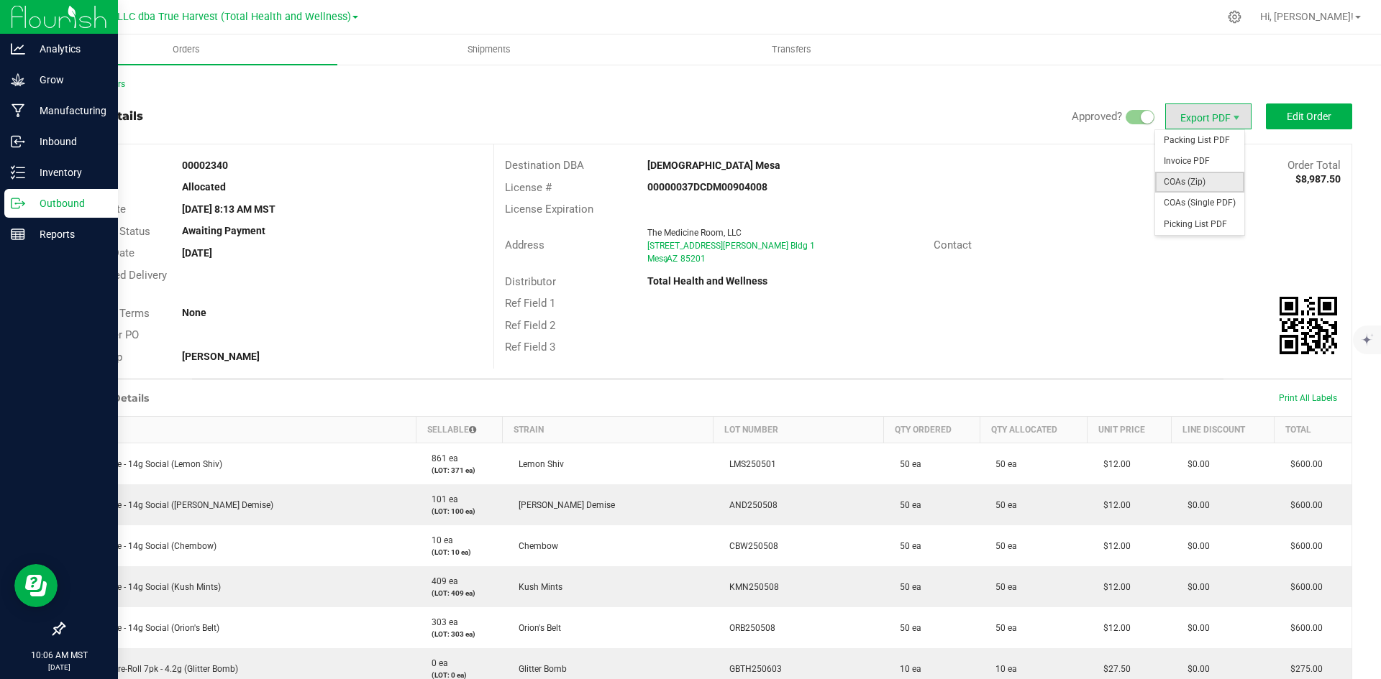
click at [1186, 186] on span "COAs (Zip)" at bounding box center [1199, 182] width 89 height 21
